Goal: Information Seeking & Learning: Understand process/instructions

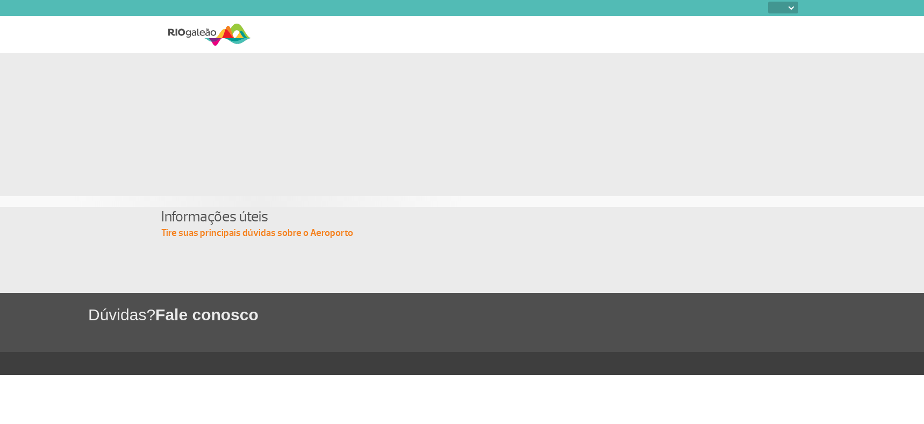
select select
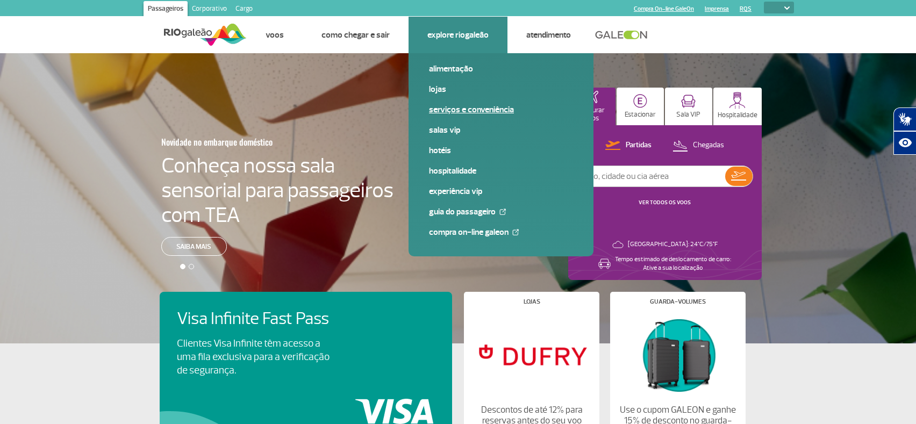
click at [472, 108] on link "Serviços e Conveniência" at bounding box center [501, 110] width 144 height 12
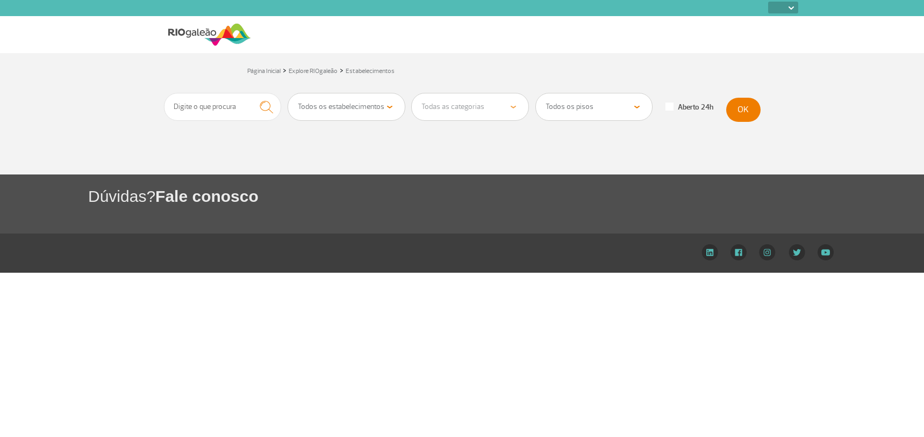
select select
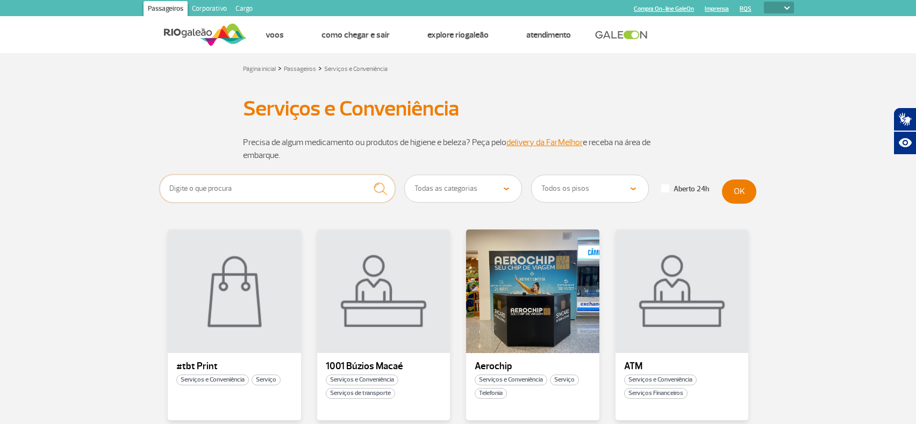
click at [197, 186] on input "text" at bounding box center [277, 189] width 235 height 28
click at [746, 190] on button "OK" at bounding box center [739, 191] width 34 height 24
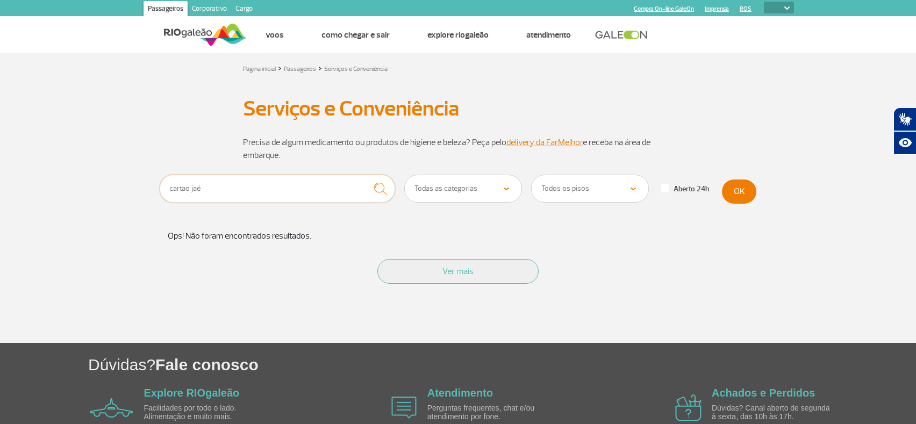
click at [170, 189] on input "cartao jaé" at bounding box center [277, 189] width 235 height 28
type input "comprar cartao jaé"
click at [745, 189] on button "OK" at bounding box center [739, 191] width 34 height 24
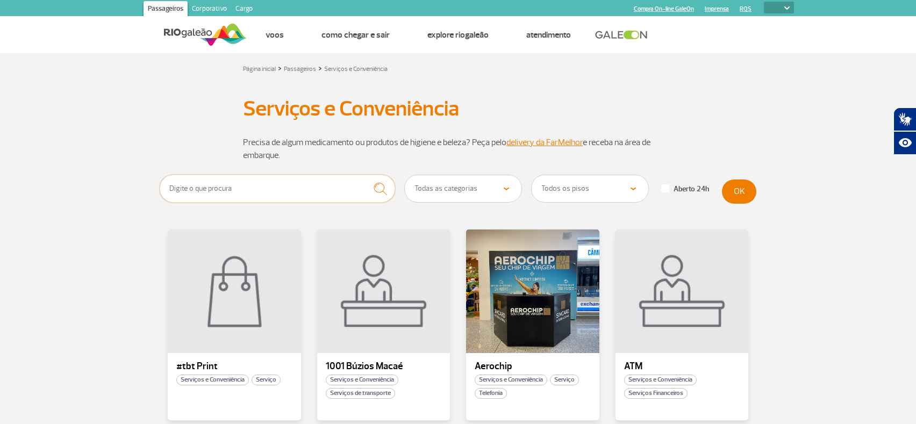
click at [212, 186] on input "text" at bounding box center [277, 189] width 235 height 28
click at [733, 188] on button "OK" at bounding box center [739, 191] width 34 height 24
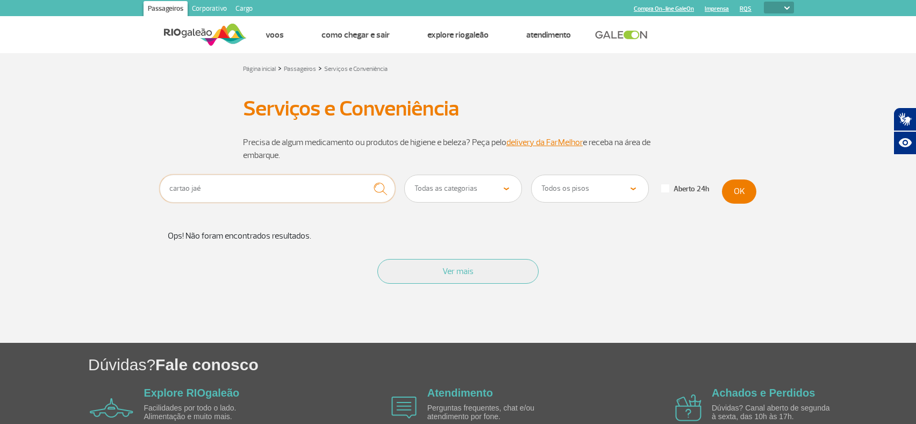
drag, startPoint x: 214, startPoint y: 188, endPoint x: 147, endPoint y: 189, distance: 67.2
click at [147, 189] on section "cartao jaé Todas as categorias Conveniência Serviços Financeiros Farmácia Massa…" at bounding box center [458, 259] width 916 height 168
click at [735, 190] on button "OK" at bounding box center [739, 191] width 34 height 24
click at [233, 188] on input "comprar cartao para transporte público" at bounding box center [277, 189] width 235 height 28
click at [750, 187] on button "OK" at bounding box center [739, 191] width 34 height 24
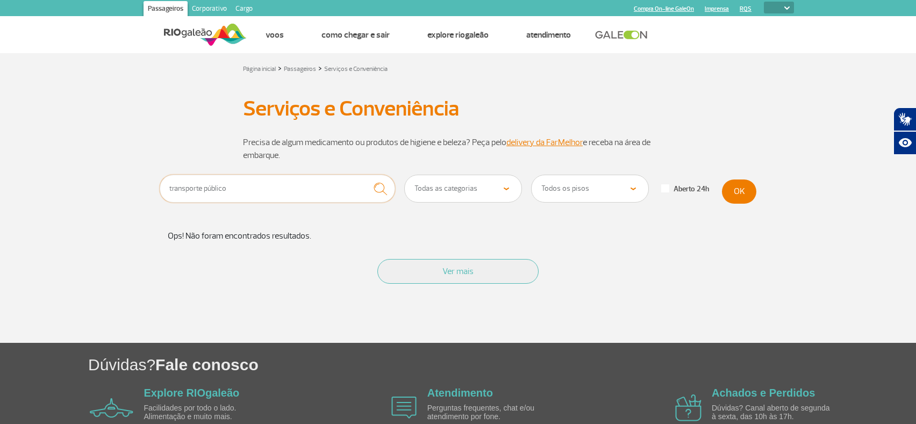
drag, startPoint x: 229, startPoint y: 189, endPoint x: 136, endPoint y: 187, distance: 93.0
click at [136, 187] on section "transporte público Todas as categorias Conveniência Serviços Financeiros Farmác…" at bounding box center [458, 259] width 916 height 168
type input "jaé"
click at [733, 188] on button "OK" at bounding box center [739, 191] width 34 height 24
click at [454, 80] on div "Página inicial > Passageiros > Serviços e Conveniência Serviços e Conveniência …" at bounding box center [458, 198] width 916 height 290
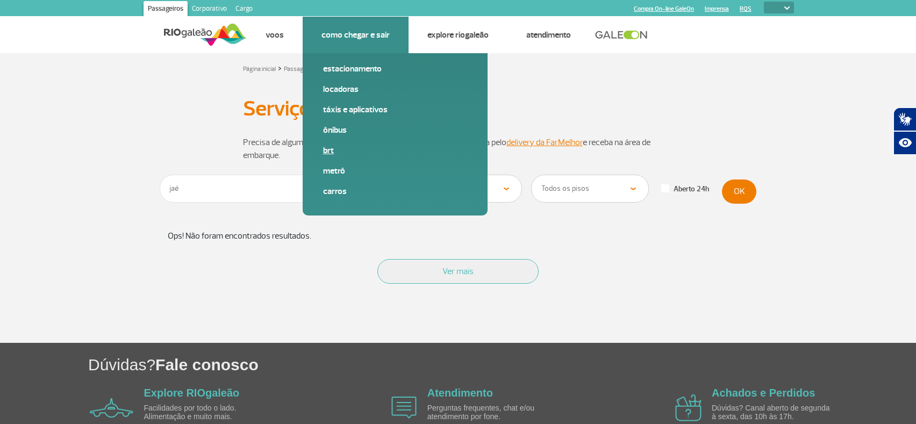
click at [335, 147] on link "BRT" at bounding box center [395, 151] width 144 height 12
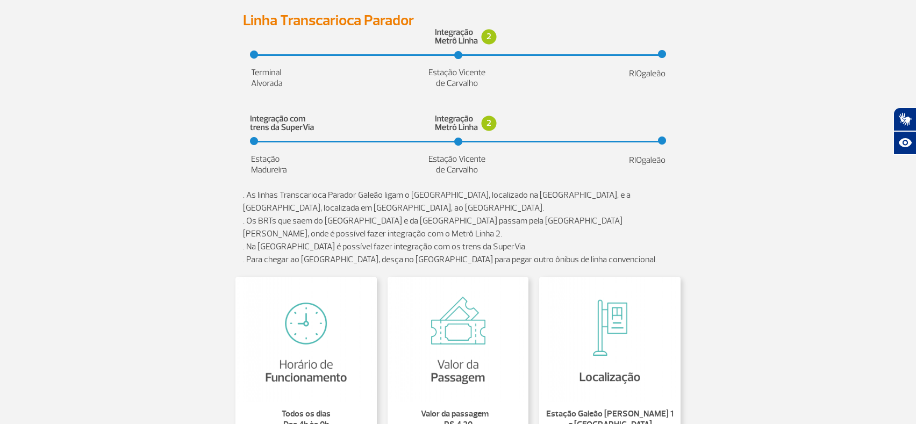
scroll to position [161, 0]
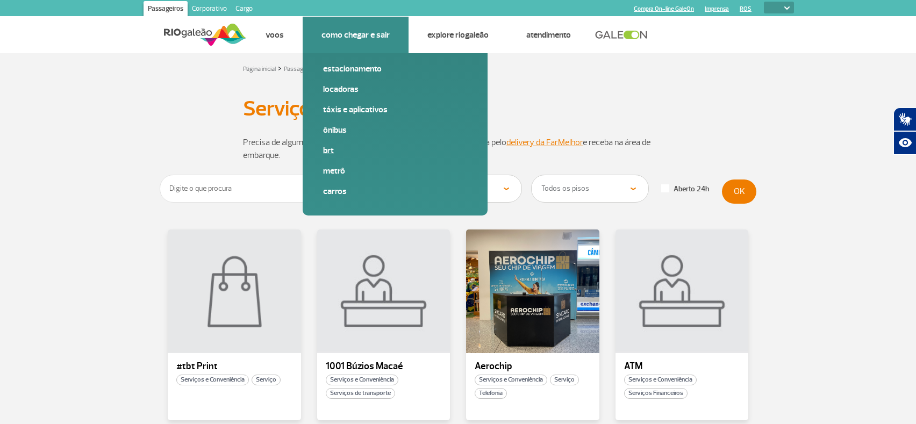
click at [333, 151] on link "BRT" at bounding box center [395, 151] width 144 height 12
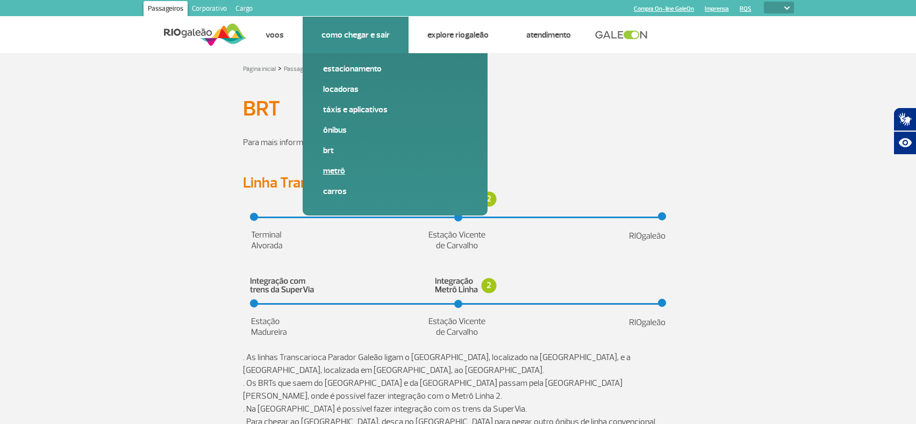
click at [335, 170] on link "Metrô" at bounding box center [395, 171] width 144 height 12
